Goal: Register for event/course

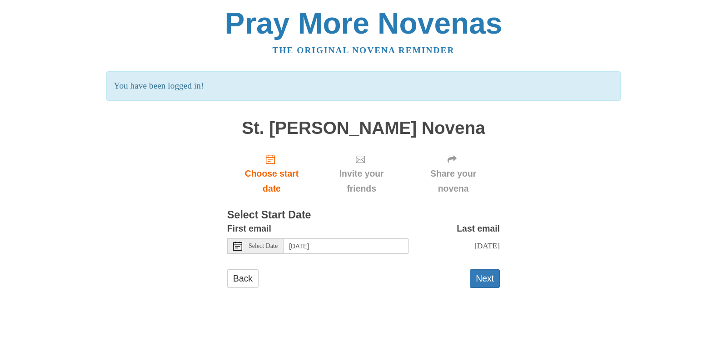
click at [234, 247] on icon at bounding box center [237, 246] width 9 height 9
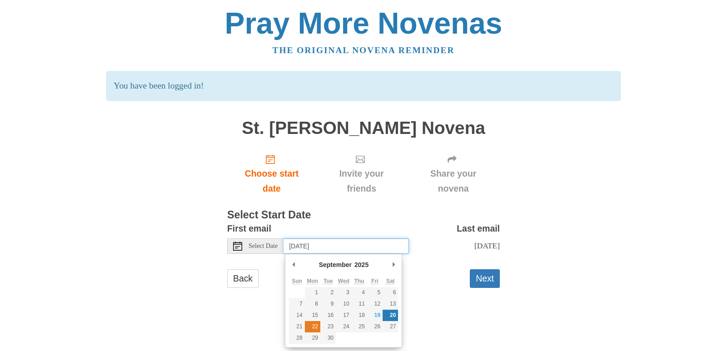
type input "Monday, September 22nd"
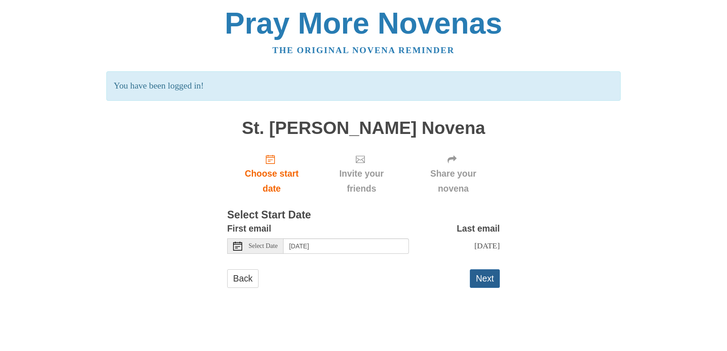
click at [485, 288] on button "Next" at bounding box center [485, 278] width 30 height 19
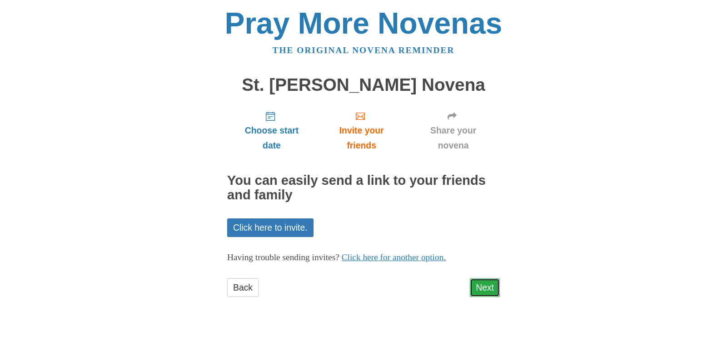
click at [488, 289] on link "Next" at bounding box center [485, 288] width 30 height 19
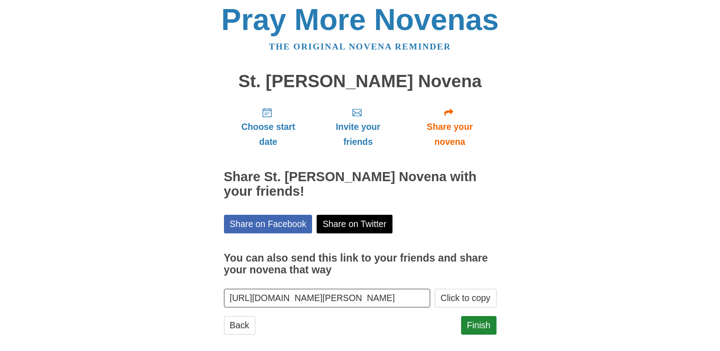
scroll to position [14, 0]
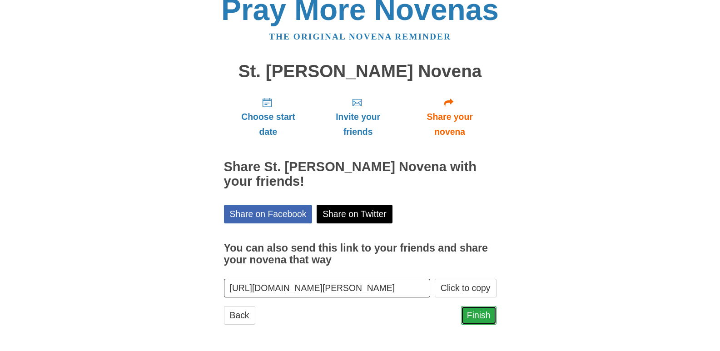
click at [483, 316] on link "Finish" at bounding box center [478, 315] width 35 height 19
